Goal: Transaction & Acquisition: Purchase product/service

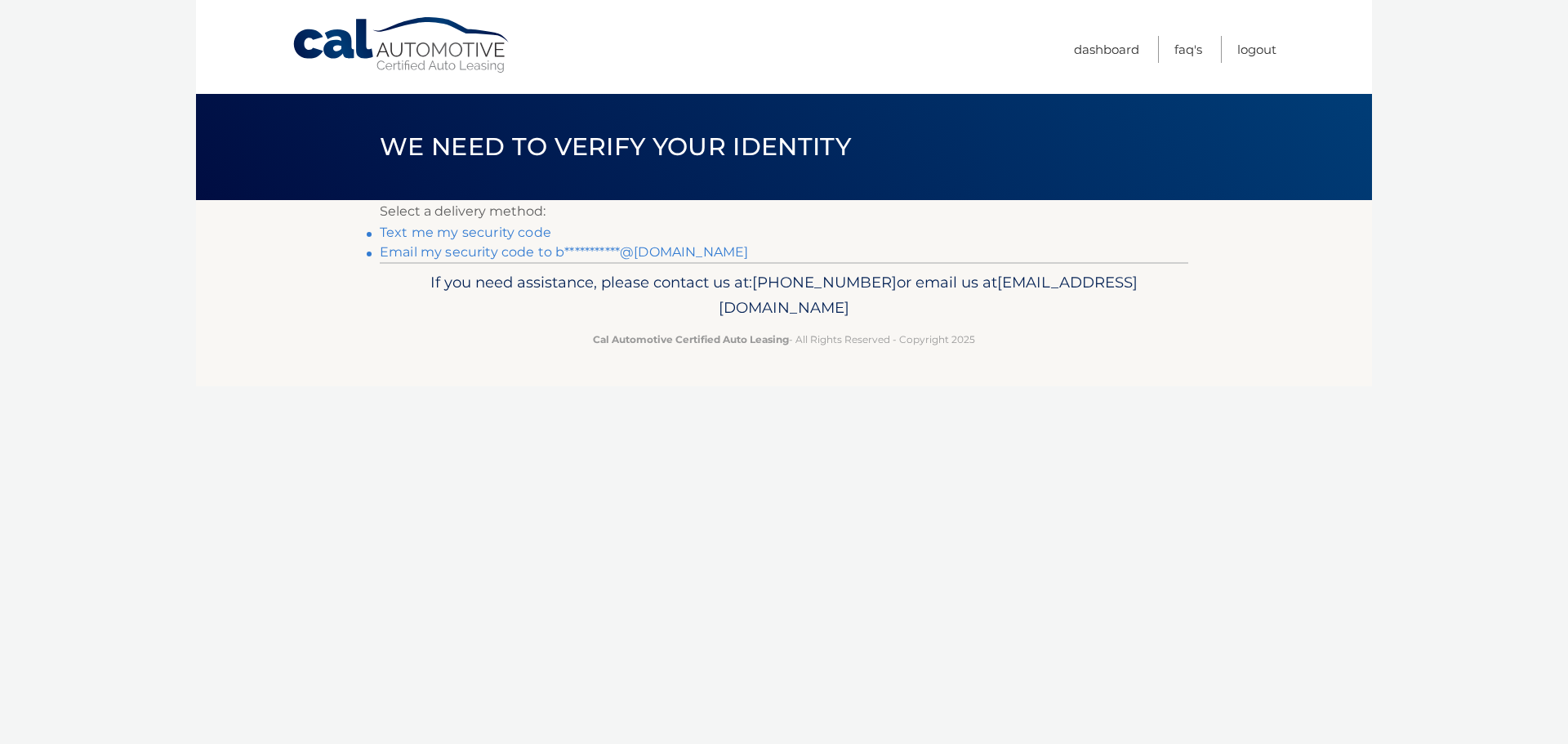
click at [512, 251] on link "**********" at bounding box center [564, 251] width 368 height 15
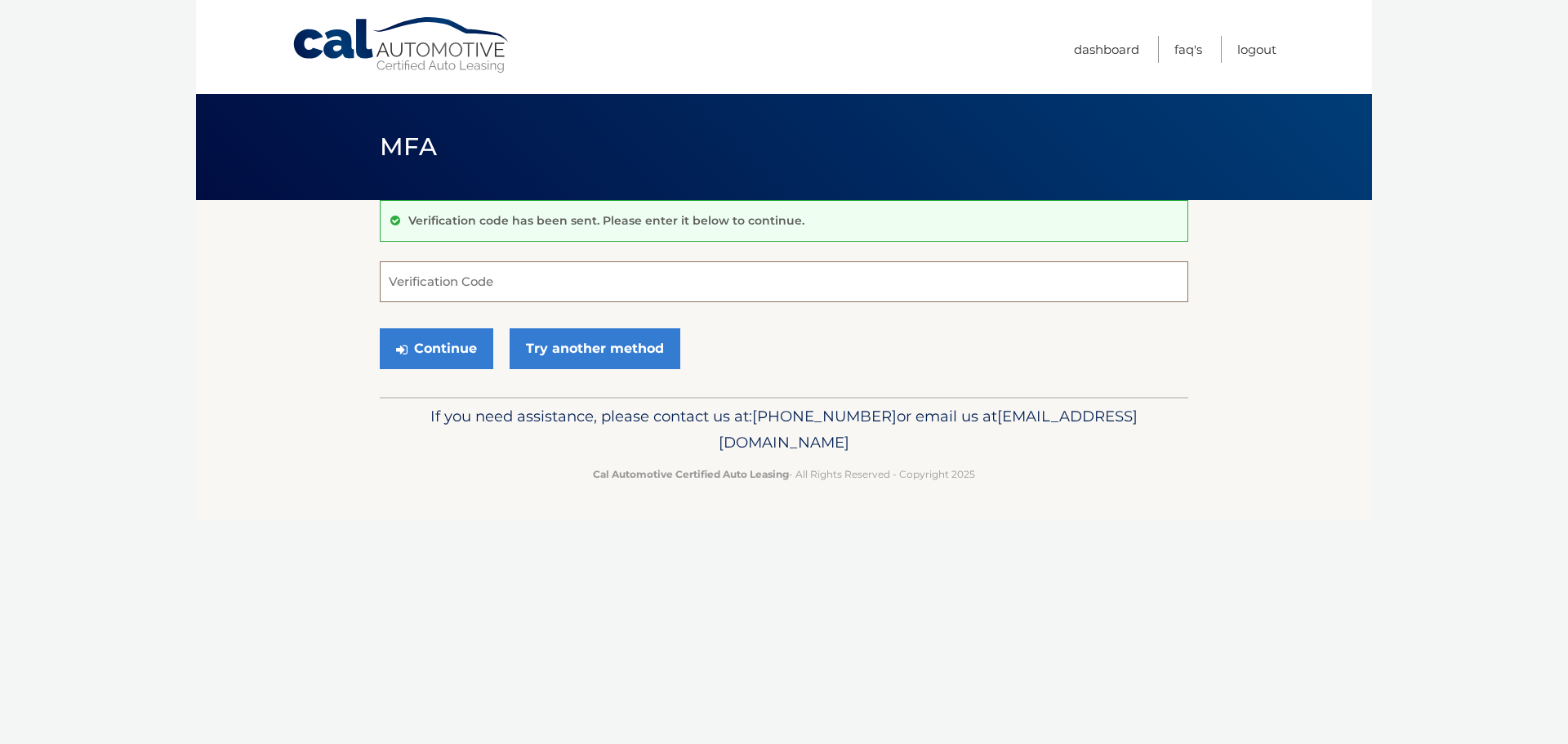
click at [512, 275] on input "Verification Code" at bounding box center [784, 281] width 809 height 41
type input "598615"
click at [449, 338] on button "Continue" at bounding box center [437, 349] width 113 height 41
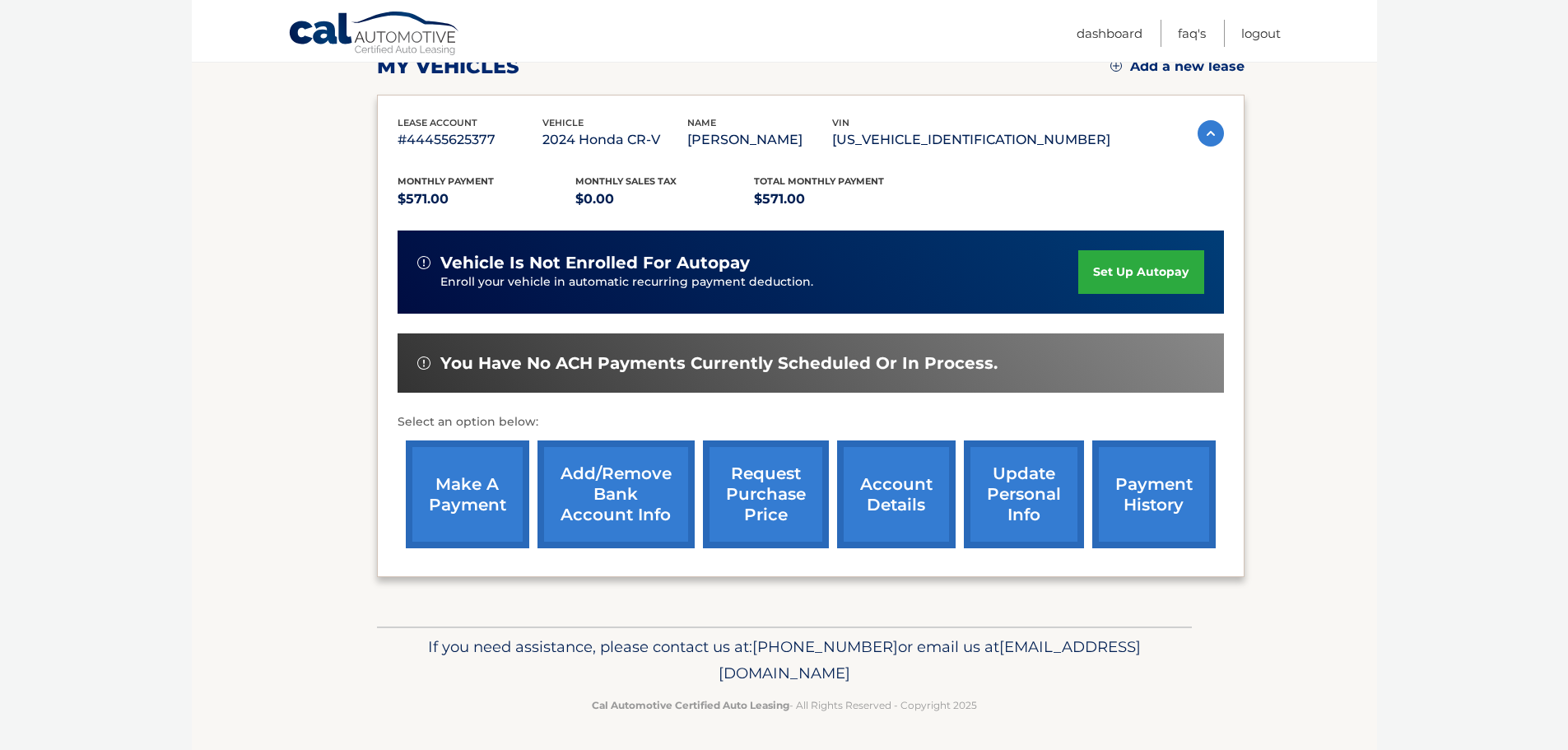
scroll to position [247, 0]
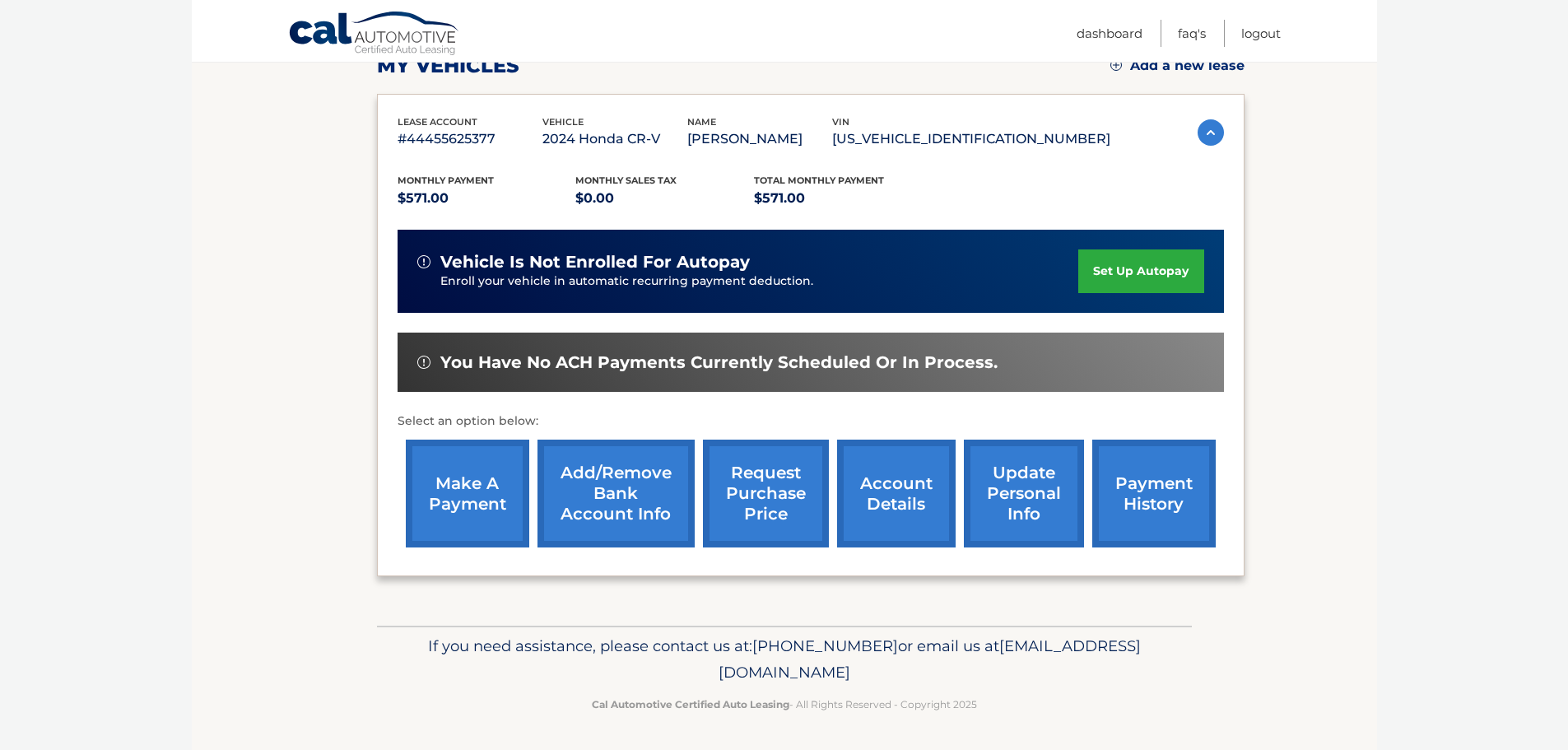
click at [455, 495] on link "make a payment" at bounding box center [467, 493] width 123 height 108
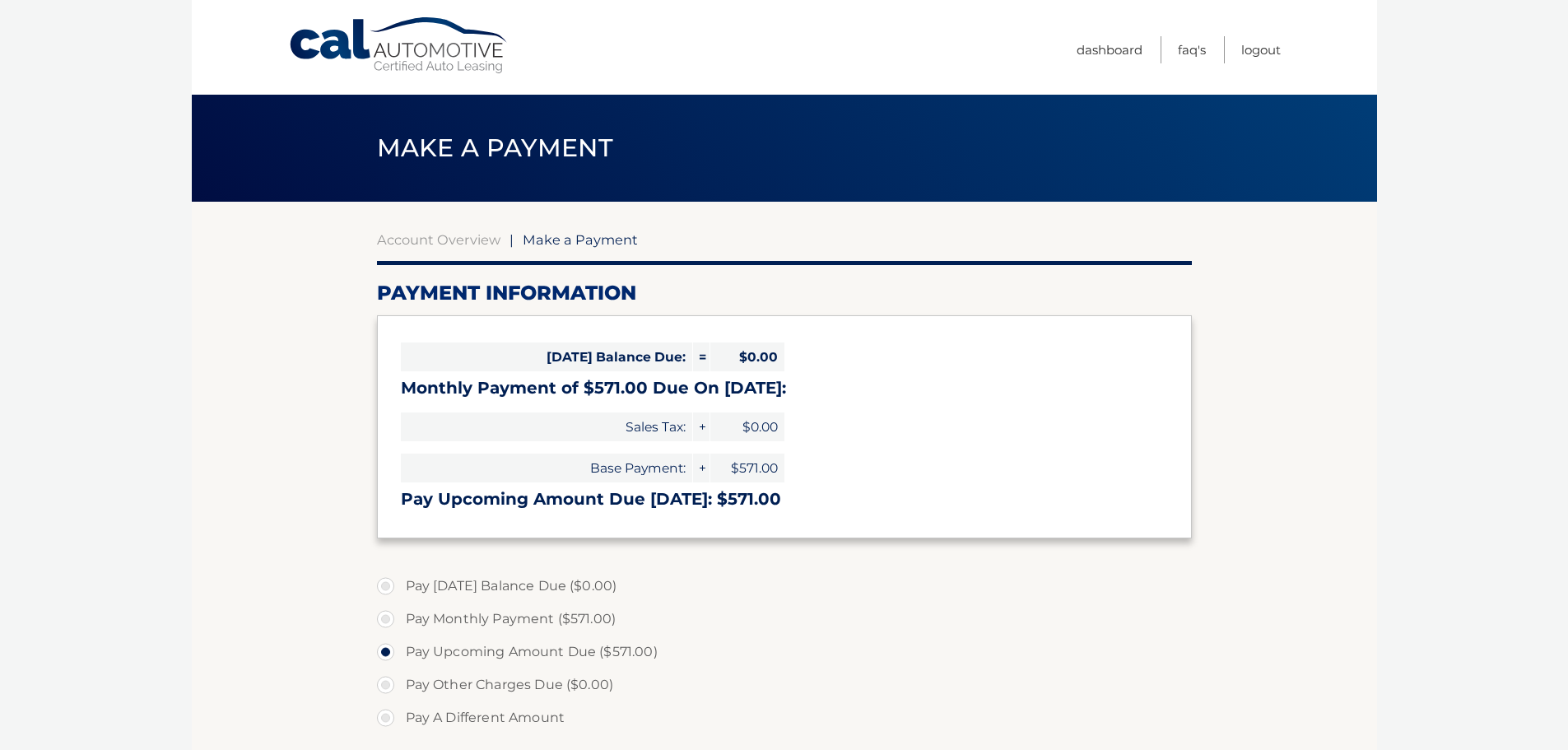
select select "NGY5MDdkMjYtYzZlOC00NjZmLWJhNjktMjg1NDQyNzZlYTRl"
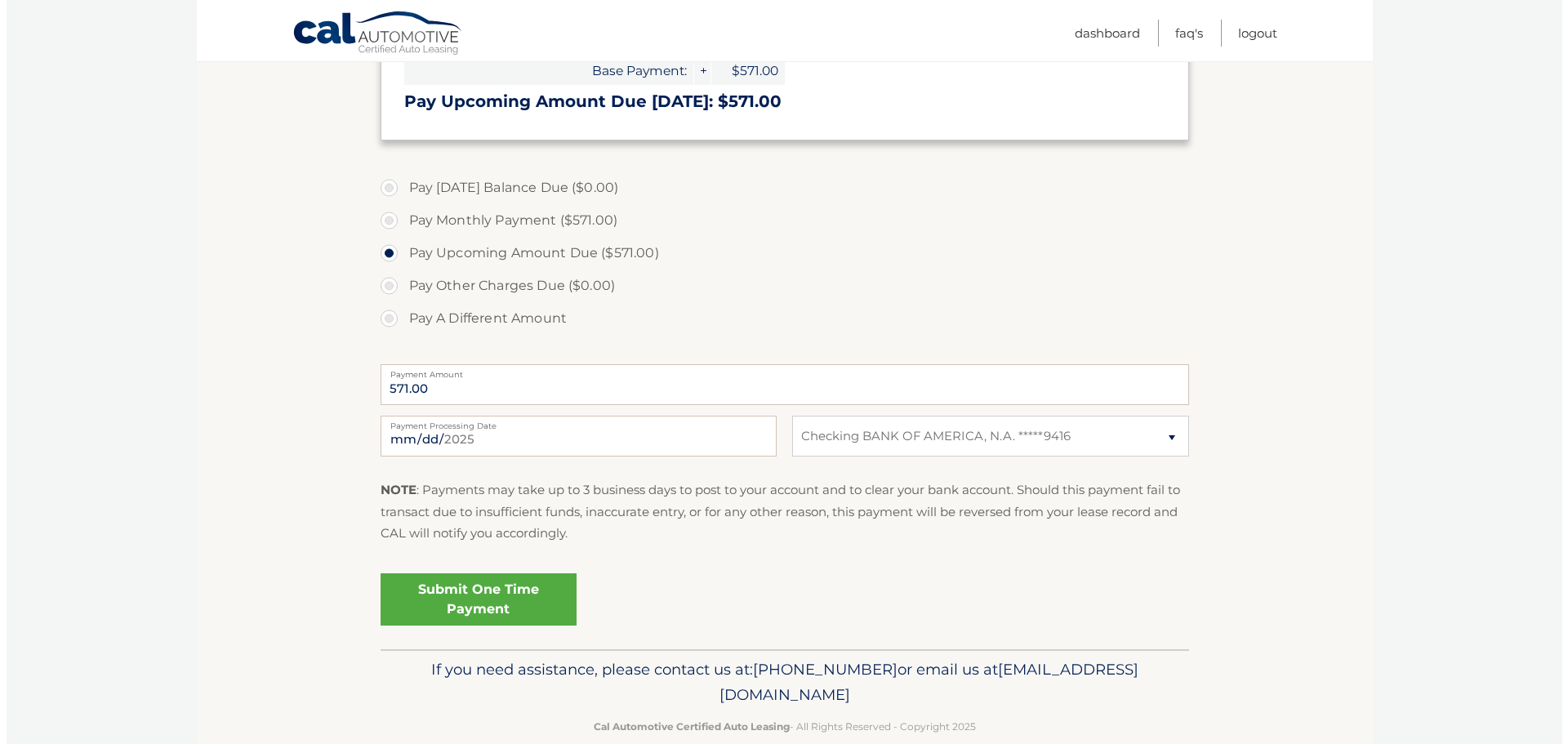
scroll to position [423, 0]
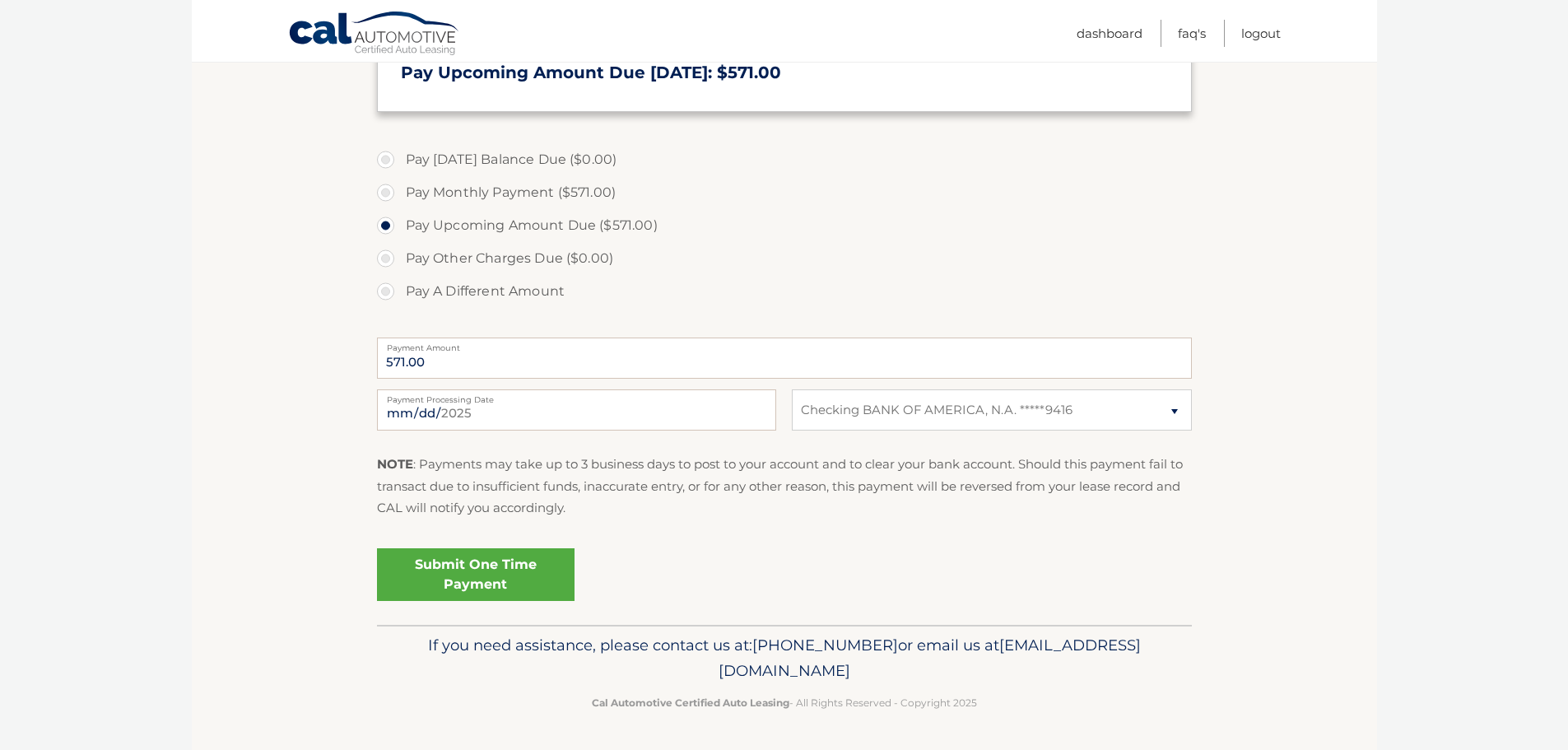
click at [497, 562] on link "Submit One Time Payment" at bounding box center [475, 575] width 198 height 53
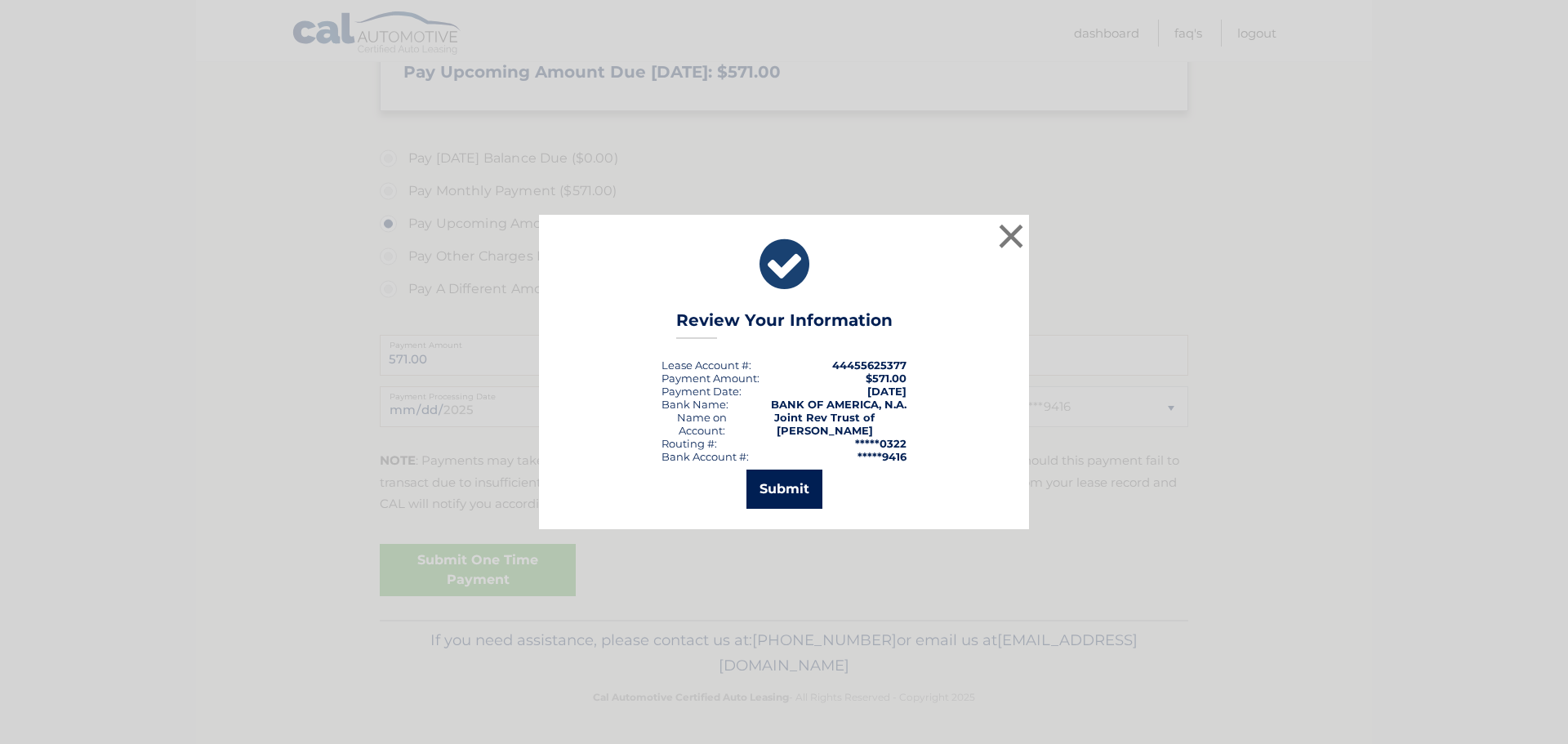
click at [762, 489] on button "Submit" at bounding box center [784, 489] width 76 height 40
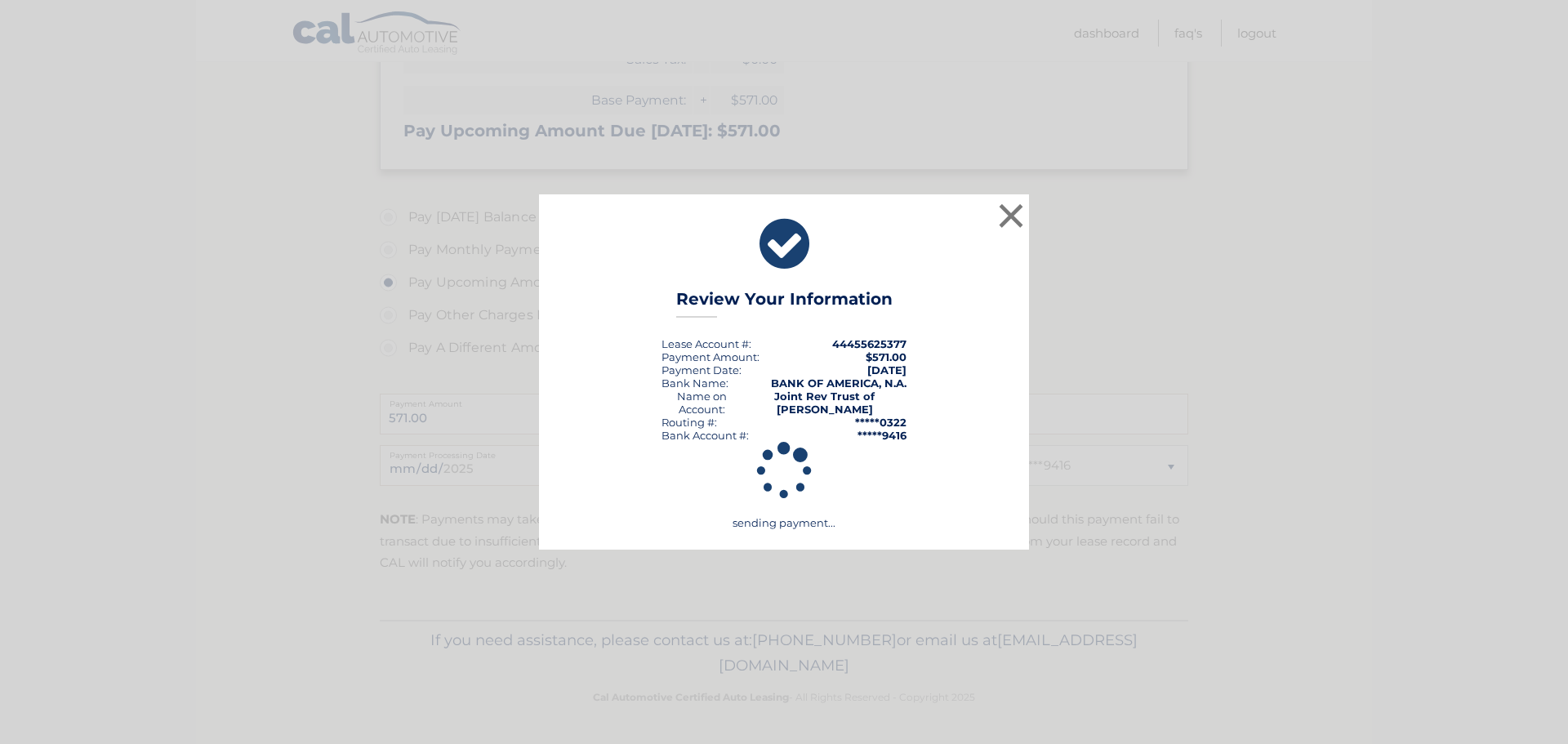
scroll to position [364, 0]
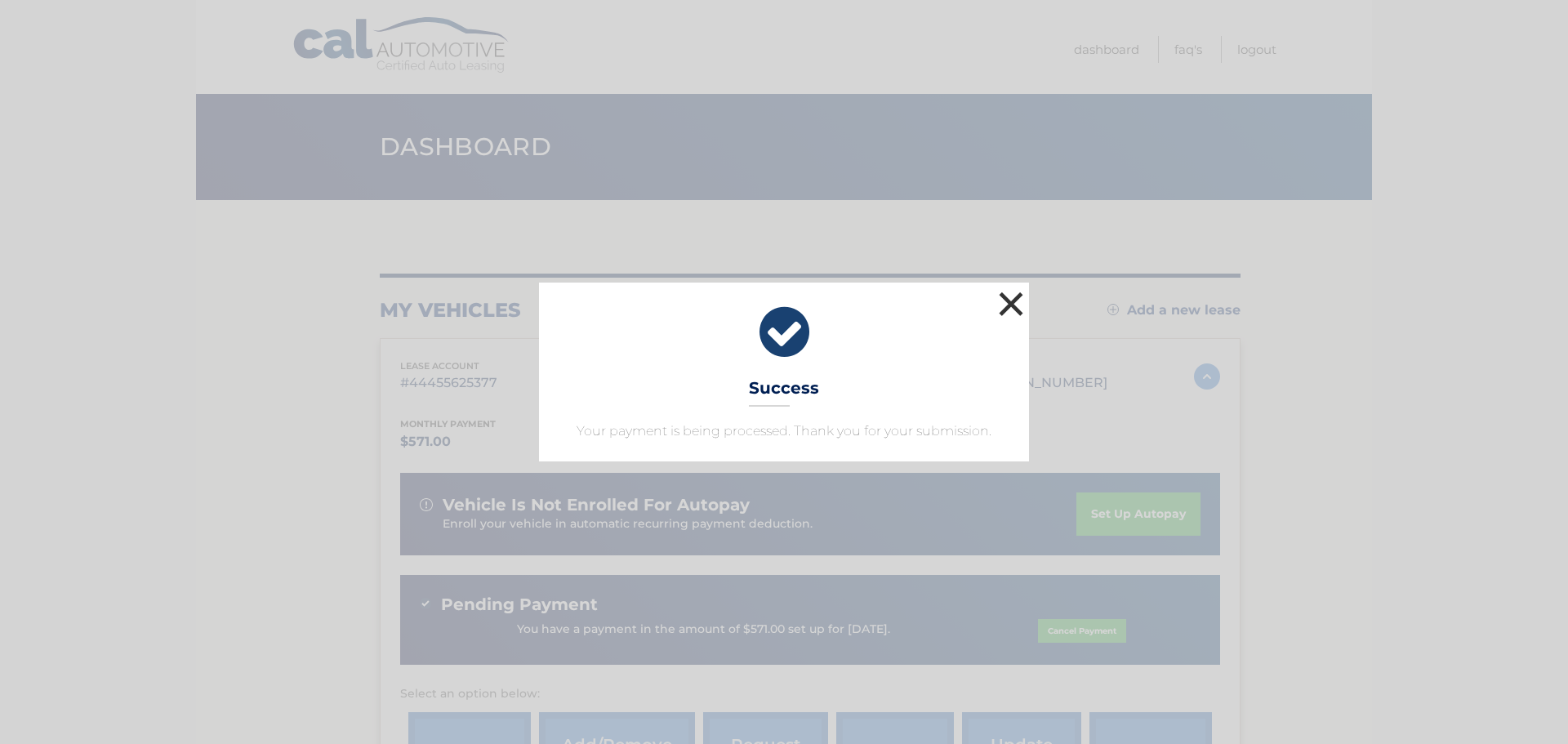
click at [1009, 310] on button "×" at bounding box center [1011, 304] width 32 height 32
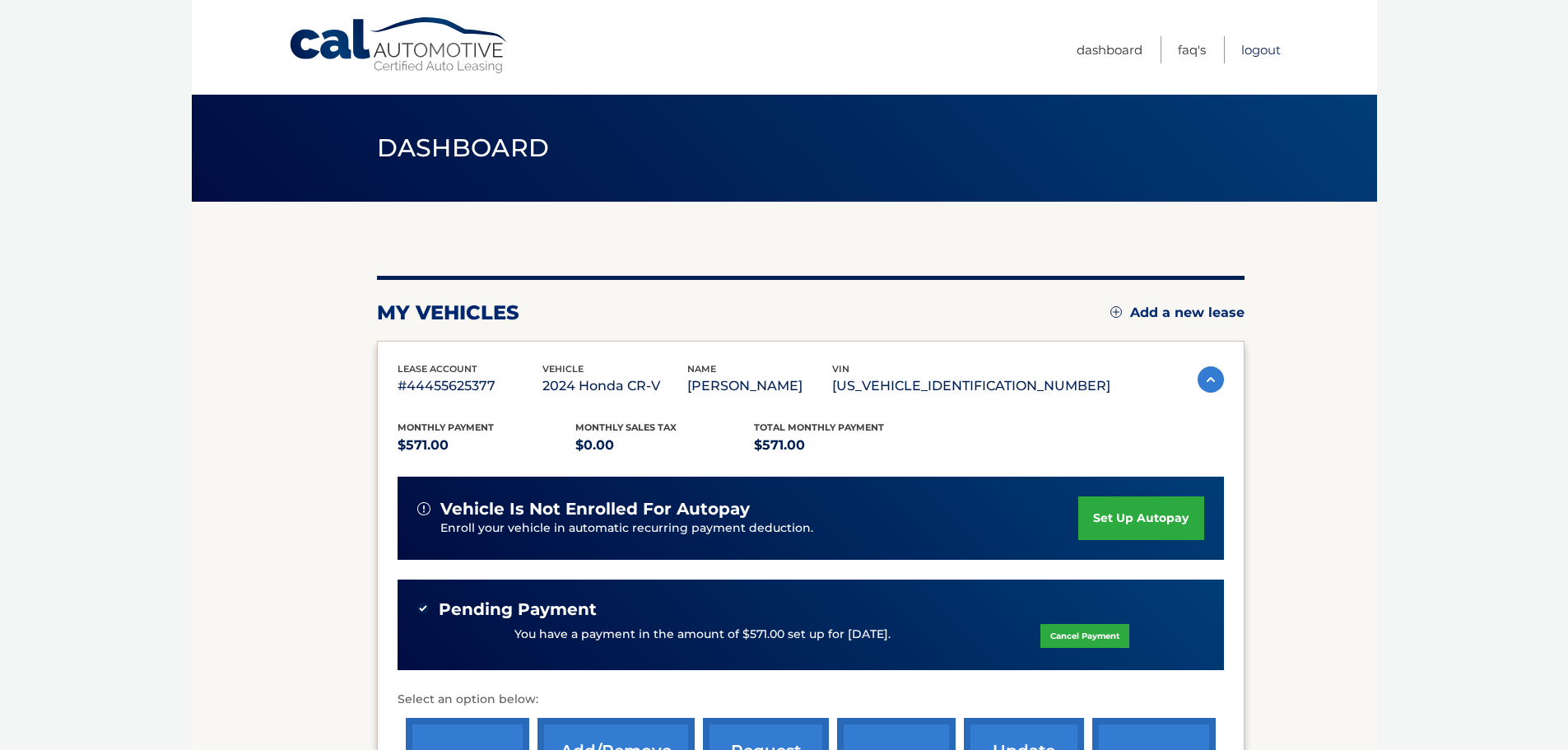
click at [1259, 48] on link "Logout" at bounding box center [1261, 50] width 40 height 27
